Goal: Task Accomplishment & Management: Manage account settings

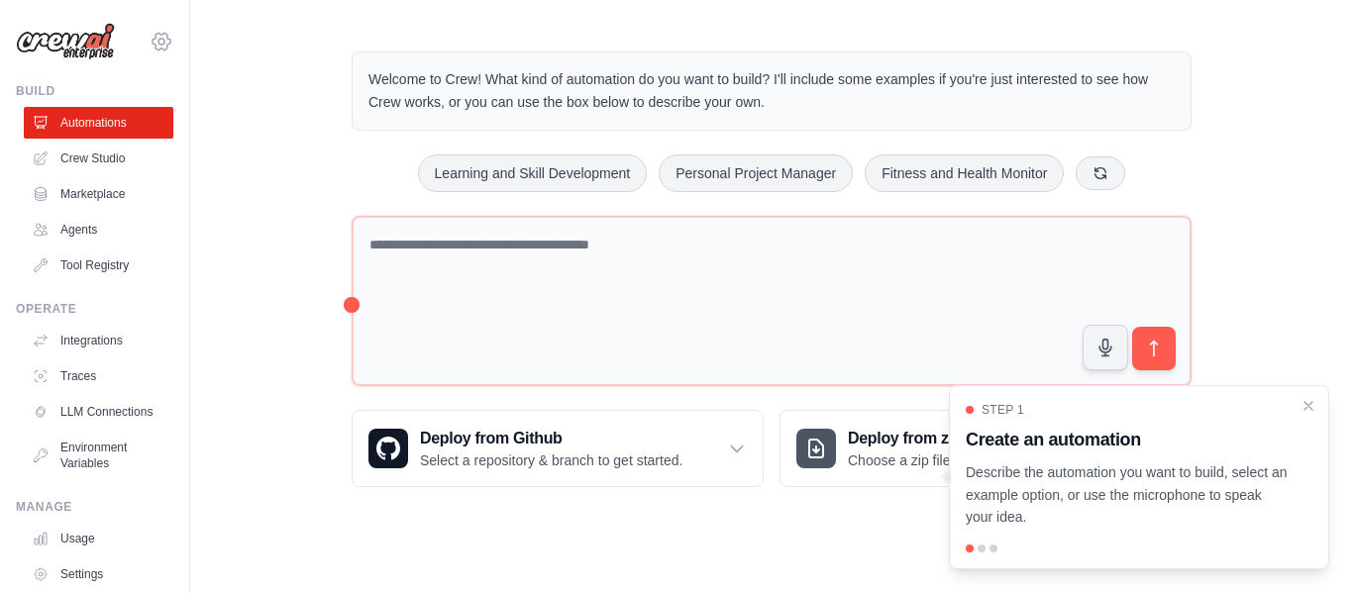
click at [150, 38] on icon at bounding box center [162, 42] width 24 height 24
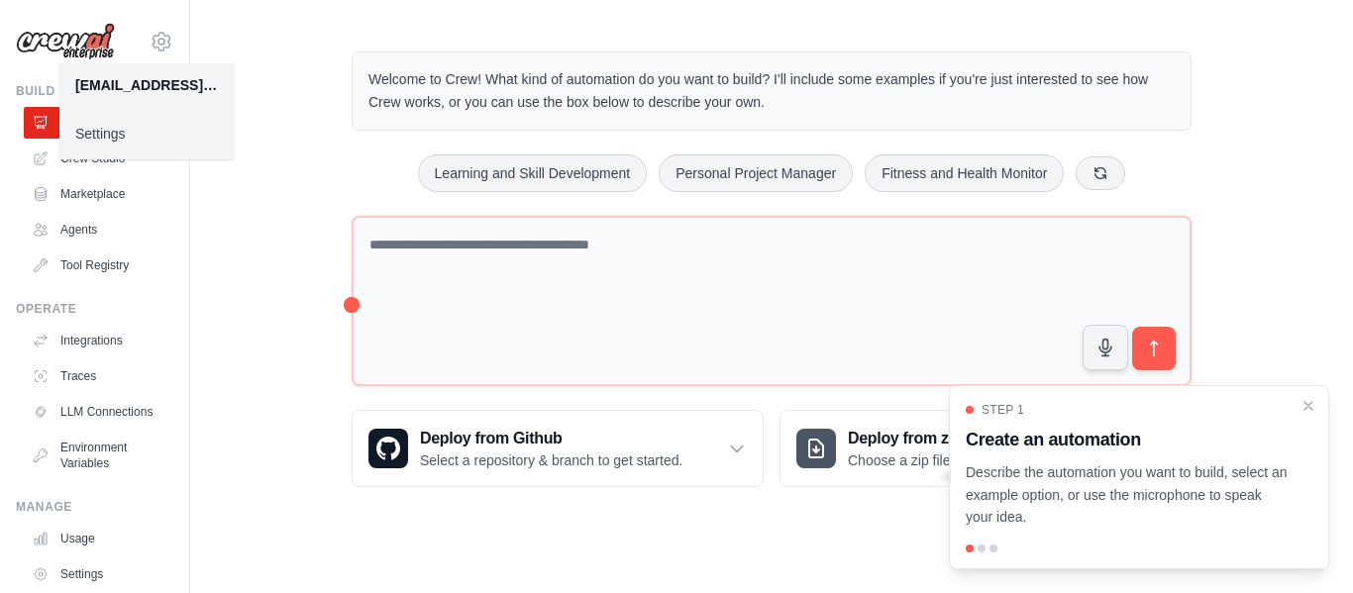
click at [123, 132] on link "Settings" at bounding box center [146, 134] width 174 height 36
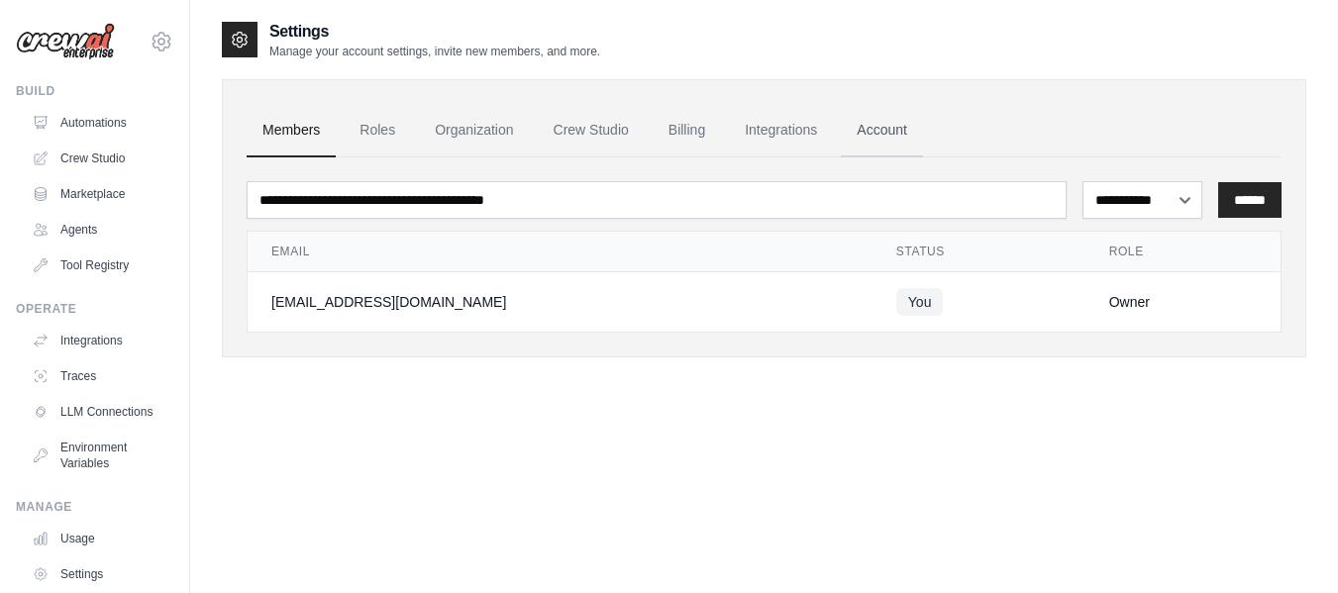
click at [897, 141] on link "Account" at bounding box center [882, 130] width 82 height 53
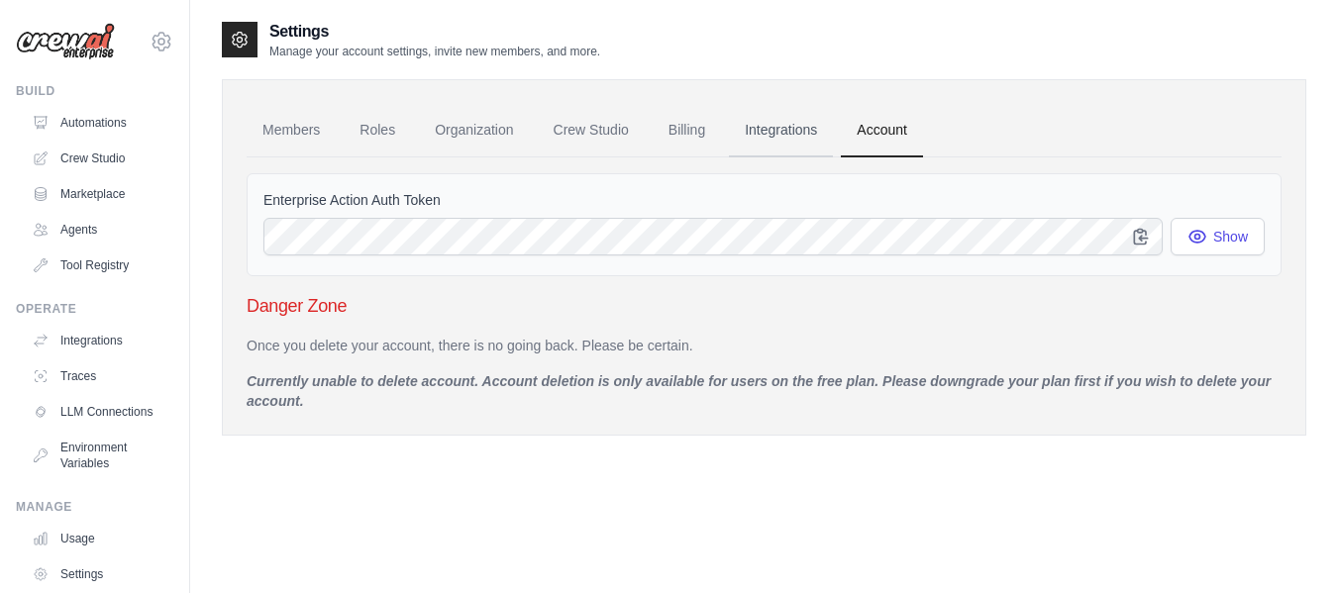
click at [751, 134] on link "Integrations" at bounding box center [781, 130] width 104 height 53
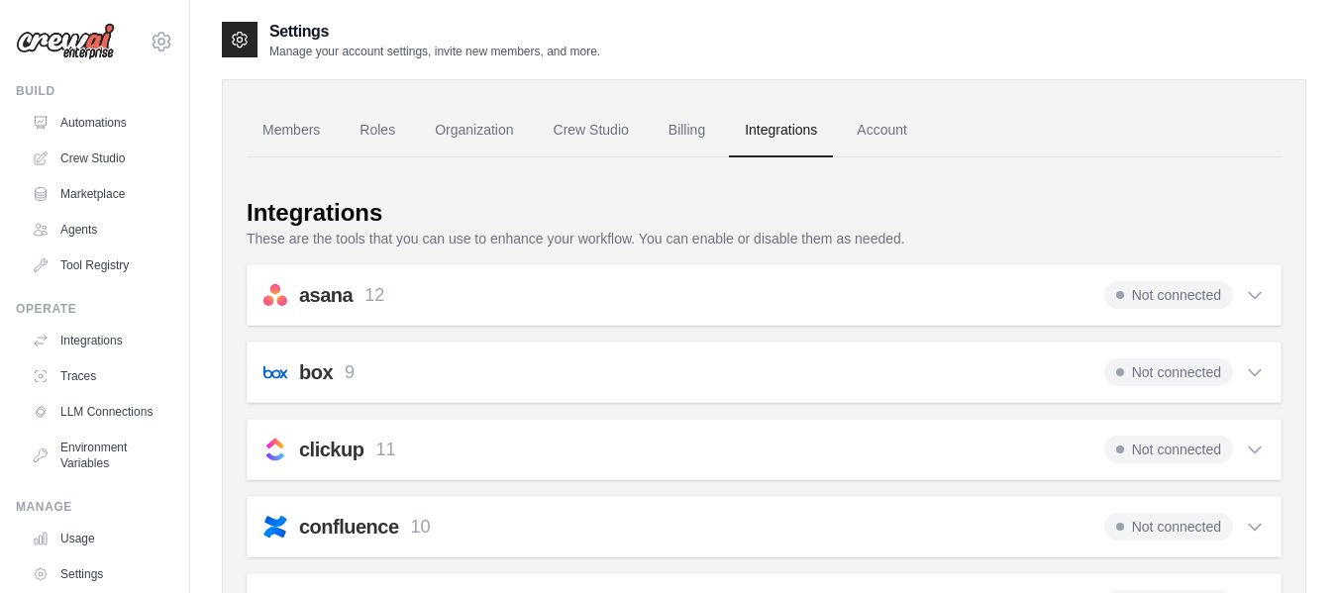
click at [688, 140] on link "Billing" at bounding box center [687, 130] width 68 height 53
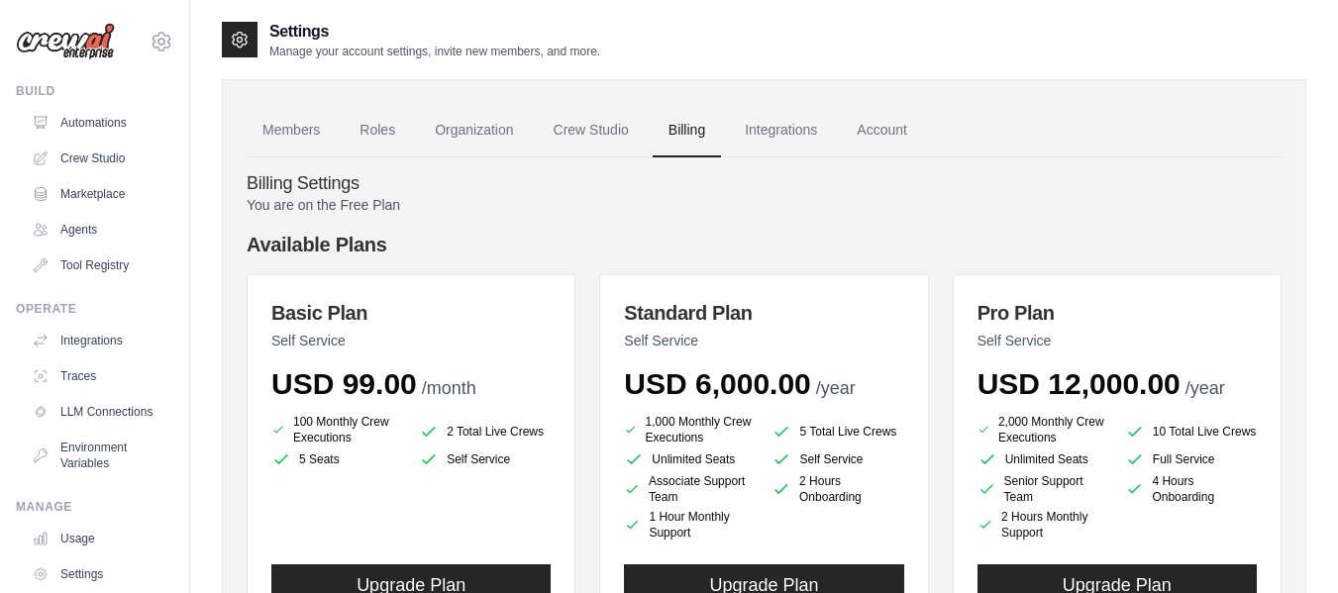
click at [76, 42] on img at bounding box center [65, 42] width 99 height 38
click at [159, 40] on icon at bounding box center [162, 42] width 6 height 6
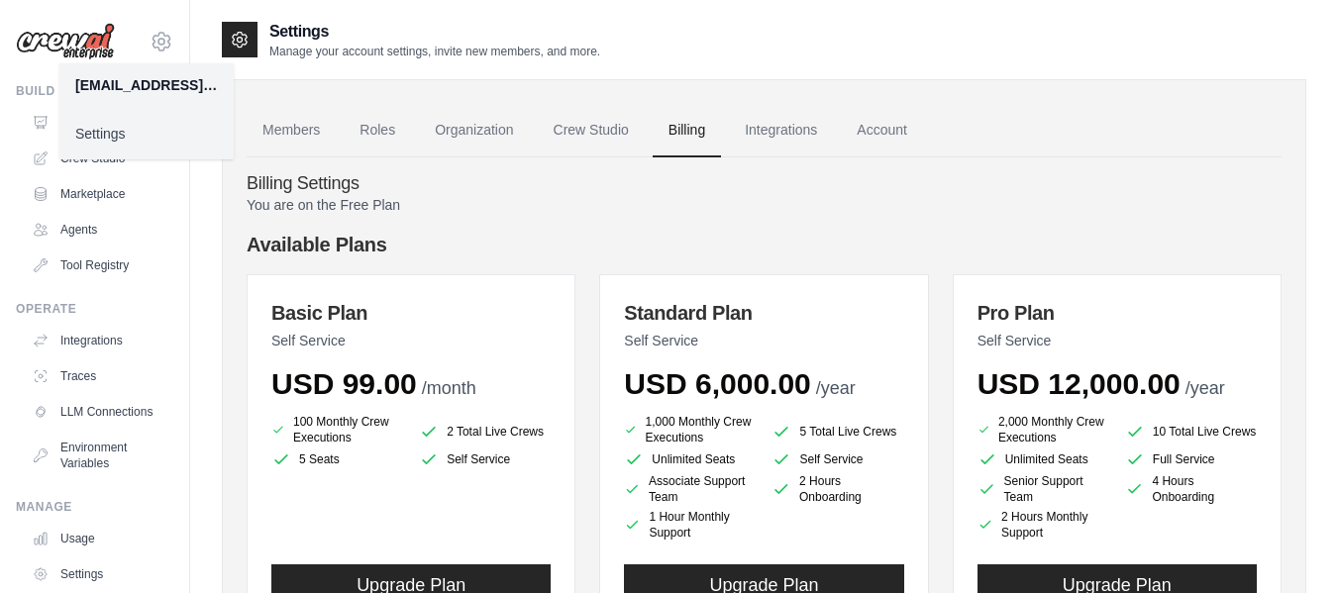
click at [105, 136] on link "Settings" at bounding box center [146, 134] width 174 height 36
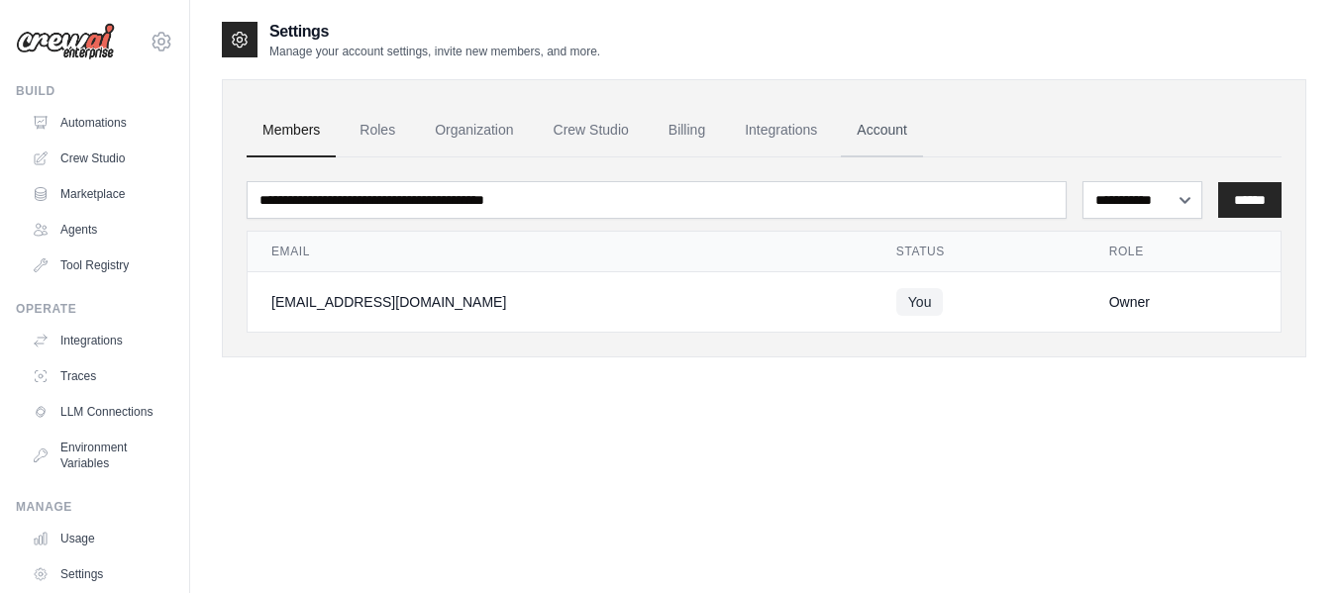
click at [866, 127] on link "Account" at bounding box center [882, 130] width 82 height 53
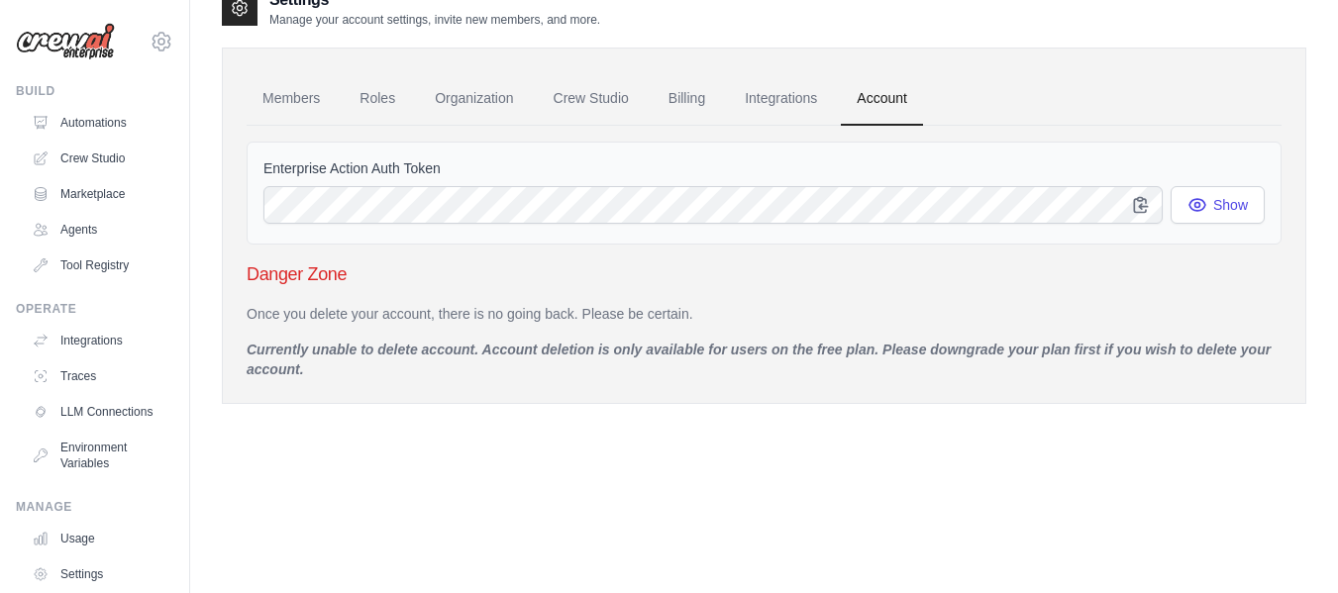
scroll to position [40, 0]
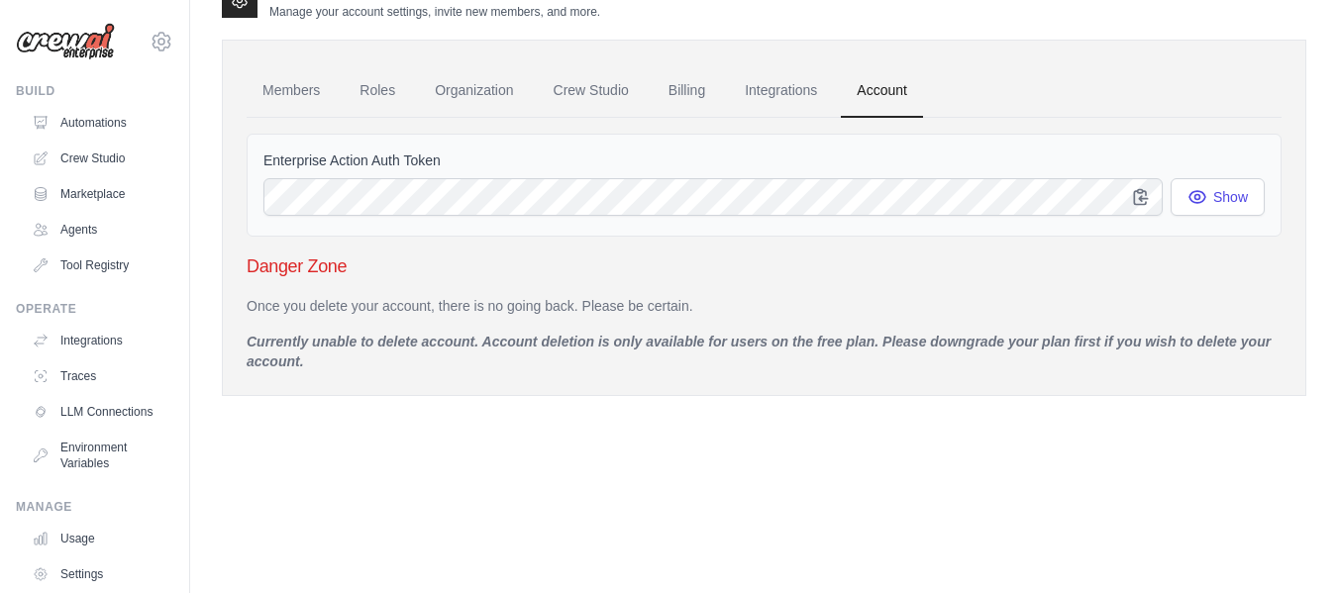
click at [272, 349] on p "Currently unable to delete account. Account deletion is only available for user…" at bounding box center [764, 352] width 1035 height 40
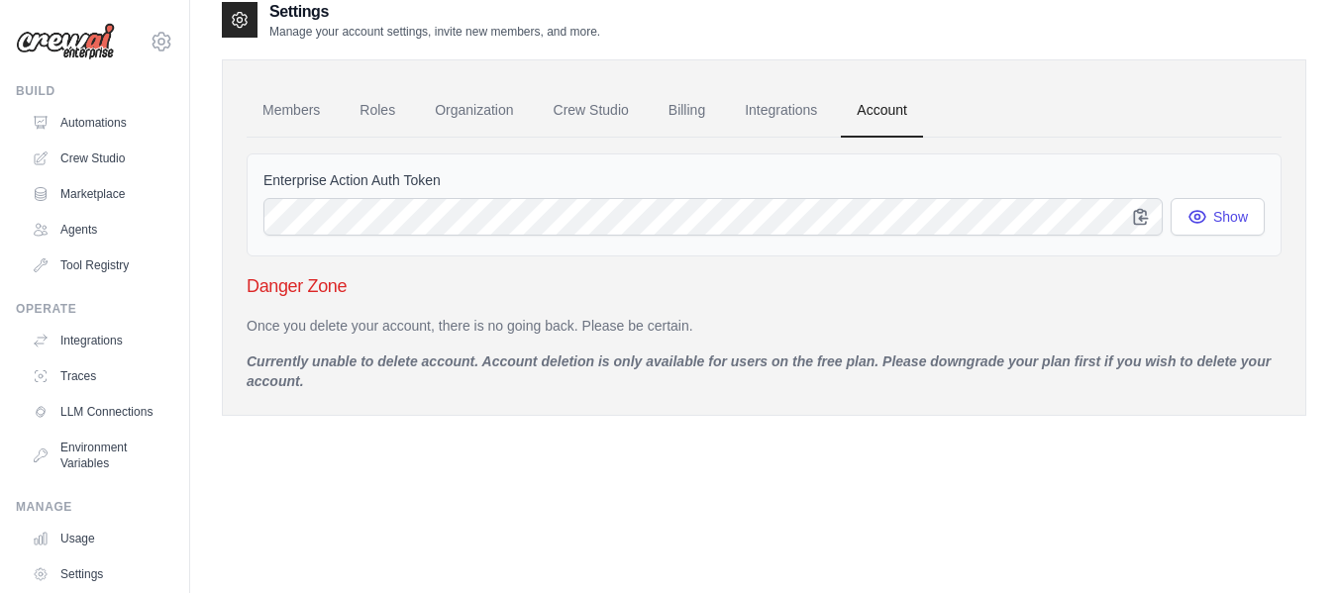
scroll to position [0, 0]
